Goal: Task Accomplishment & Management: Complete application form

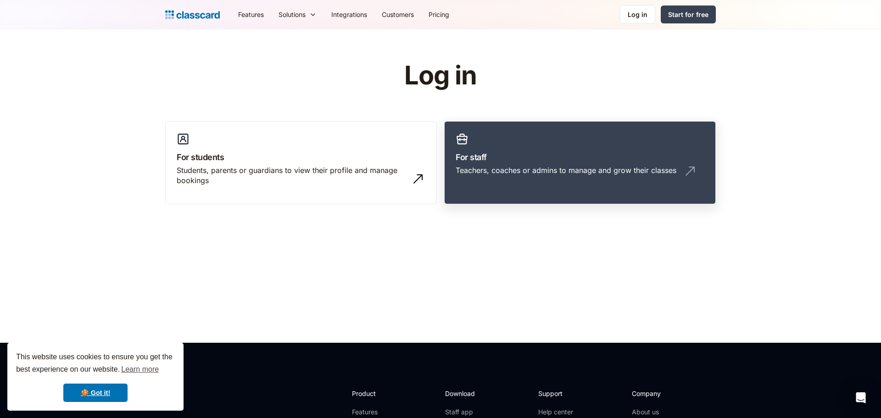
click at [536, 171] on div "Teachers, coaches or admins to manage and grow their classes" at bounding box center [566, 170] width 221 height 10
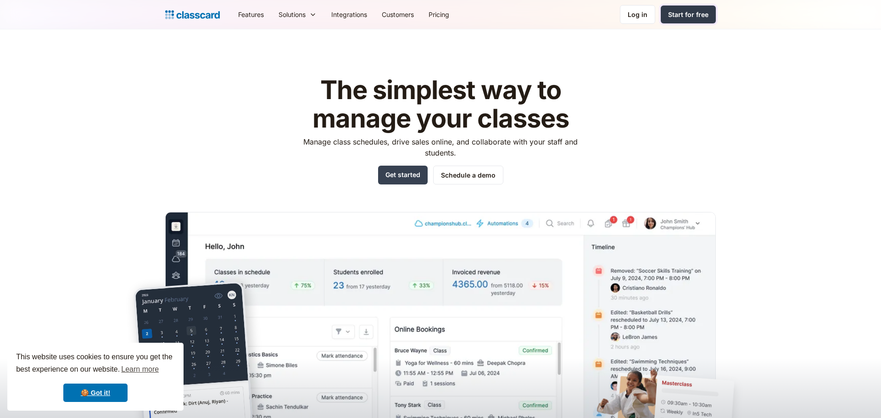
click at [689, 15] on div "Start for free" at bounding box center [688, 15] width 40 height 10
click at [642, 14] on div "Log in" at bounding box center [638, 15] width 20 height 10
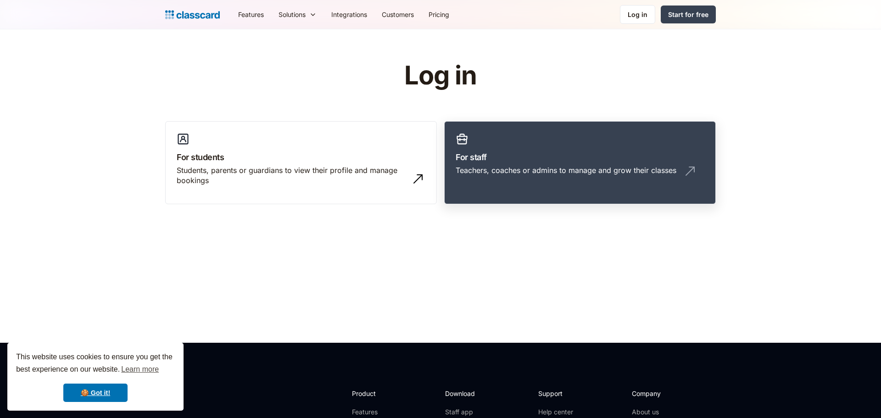
click at [599, 129] on link "For staff Teachers, coaches or admins to manage and grow their classes" at bounding box center [580, 163] width 272 height 84
